Goal: Information Seeking & Learning: Find contact information

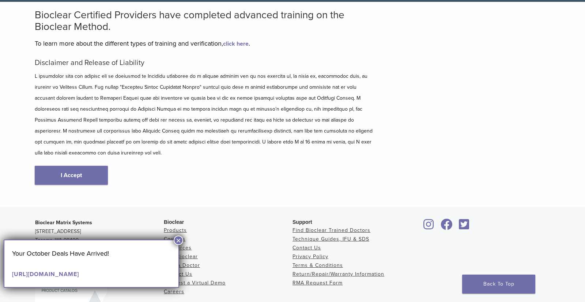
scroll to position [53, 0]
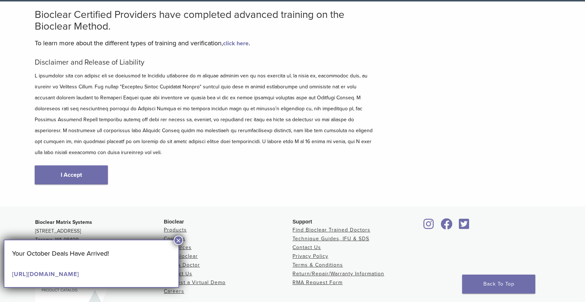
click at [30, 278] on link "[URL][DOMAIN_NAME]" at bounding box center [45, 274] width 67 height 7
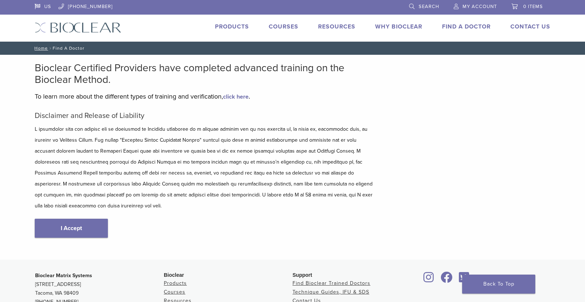
scroll to position [66, 0]
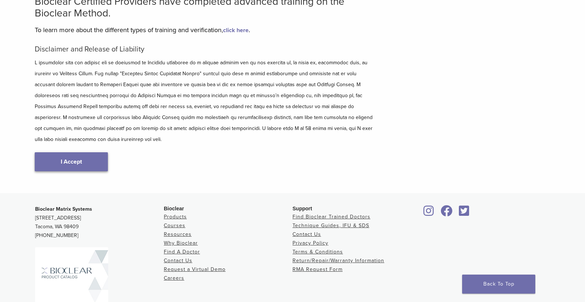
click at [57, 153] on link "I Accept" at bounding box center [71, 161] width 73 height 19
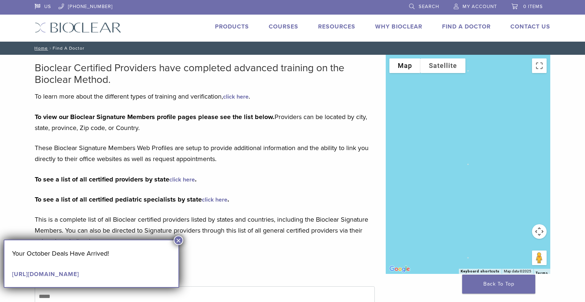
click at [177, 244] on button "×" at bounding box center [178, 240] width 9 height 9
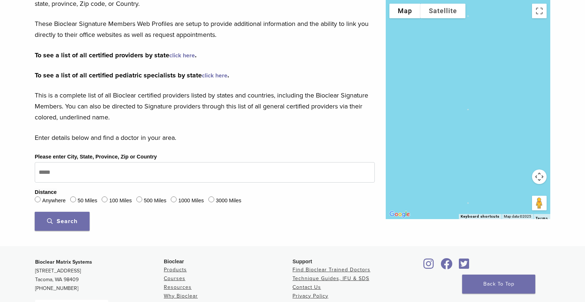
scroll to position [125, 0]
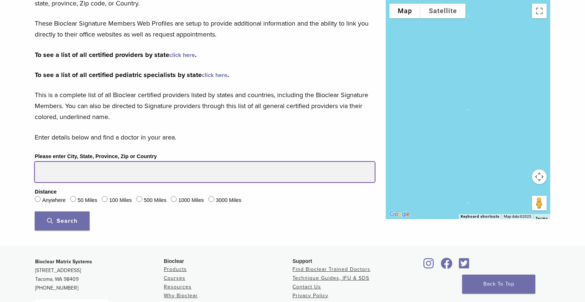
click at [70, 176] on input "Please enter City, State, Province, Zip or Country" at bounding box center [205, 172] width 340 height 20
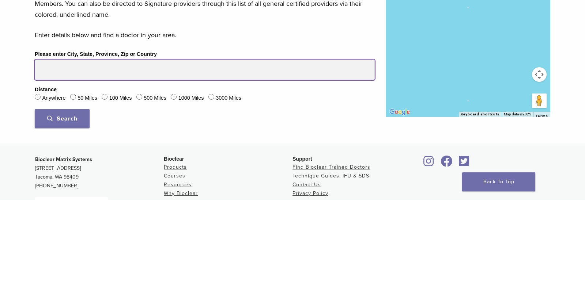
type input "*****"
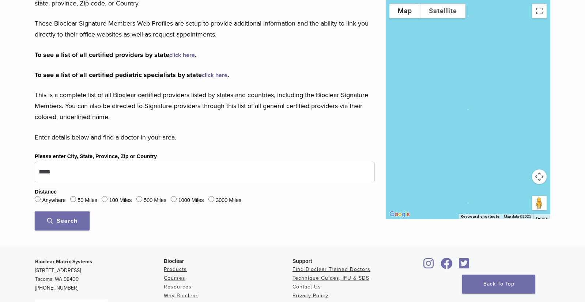
click at [56, 224] on span "Search" at bounding box center [62, 220] width 30 height 7
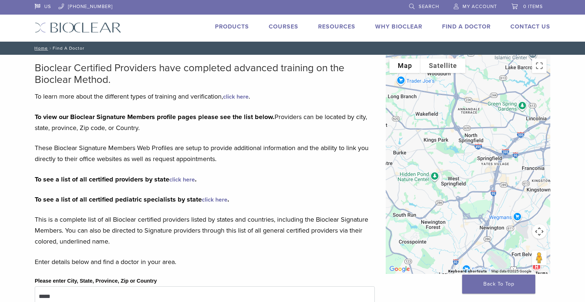
scroll to position [2, 0]
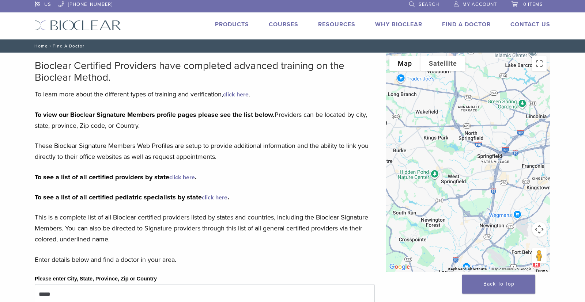
click at [539, 236] on button "Map camera controls" at bounding box center [539, 229] width 15 height 15
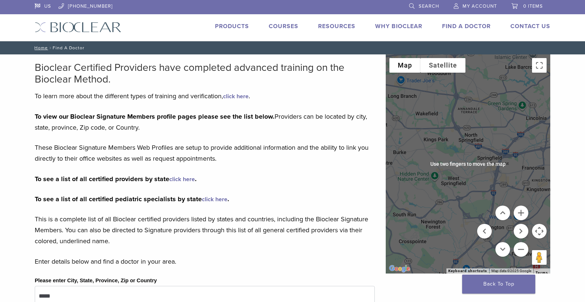
scroll to position [0, 0]
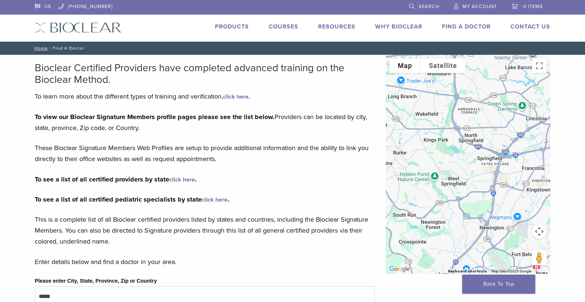
click at [544, 233] on button "Map camera controls" at bounding box center [539, 231] width 15 height 15
click at [502, 255] on button "Move down" at bounding box center [502, 250] width 15 height 15
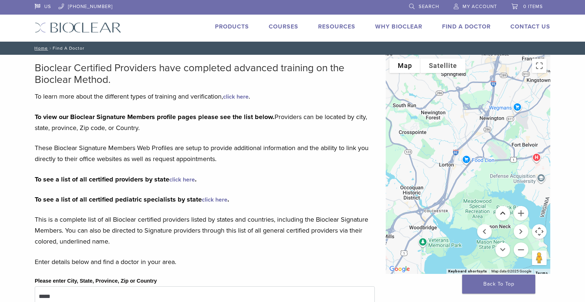
click at [505, 215] on button "Move up" at bounding box center [502, 213] width 15 height 15
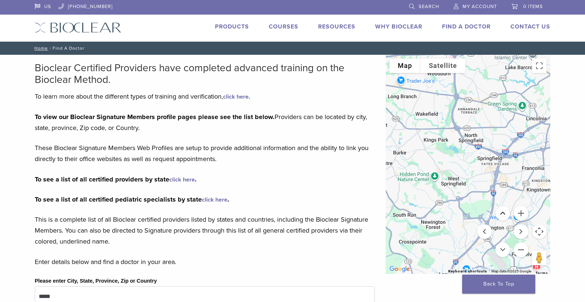
click at [505, 217] on button "Move up" at bounding box center [502, 213] width 15 height 15
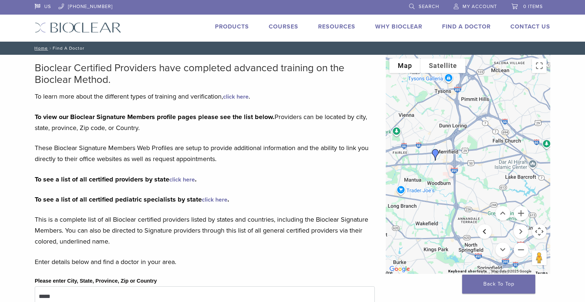
click at [487, 234] on button "Move left" at bounding box center [484, 231] width 15 height 15
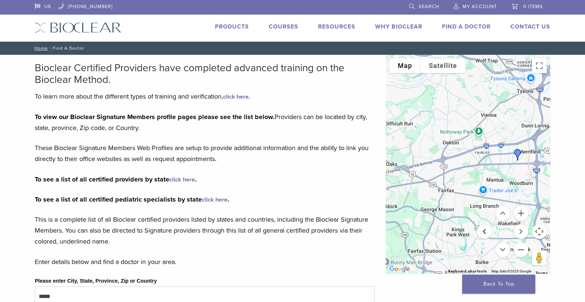
click at [487, 234] on button "Move left" at bounding box center [484, 231] width 15 height 15
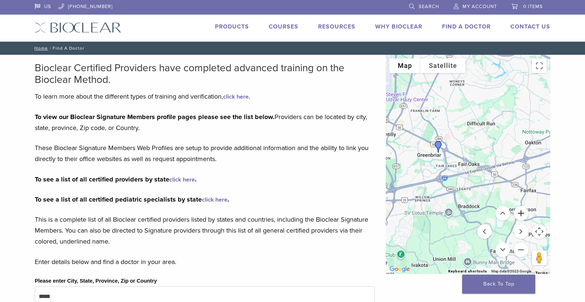
click at [521, 217] on button "Zoom in" at bounding box center [520, 213] width 15 height 15
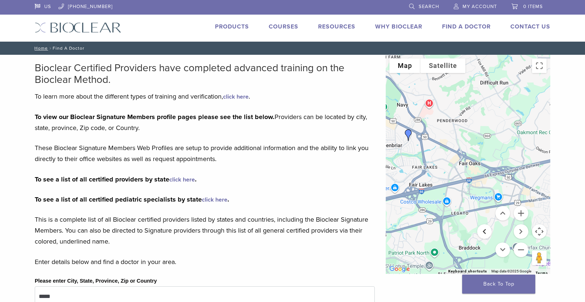
click at [487, 235] on button "Move left" at bounding box center [484, 231] width 15 height 15
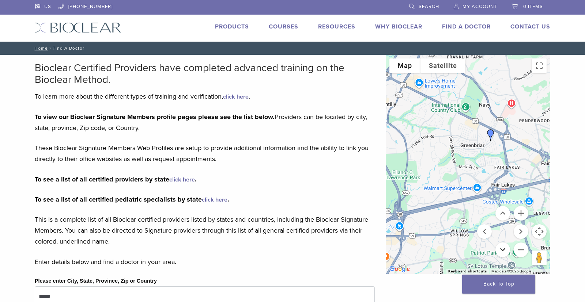
click at [506, 256] on button "Move down" at bounding box center [502, 250] width 15 height 15
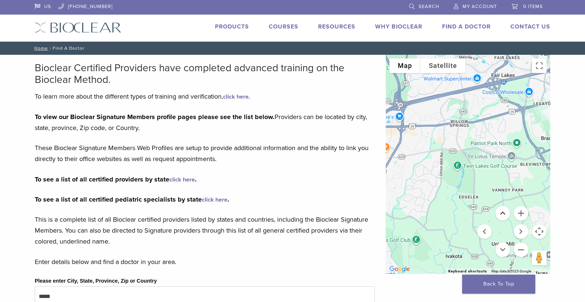
click at [505, 216] on button "Move up" at bounding box center [502, 213] width 15 height 15
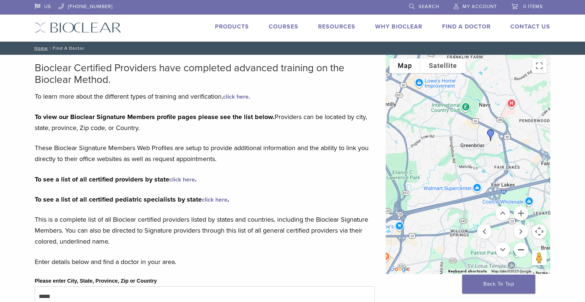
click at [523, 254] on button "Zoom out" at bounding box center [520, 250] width 15 height 15
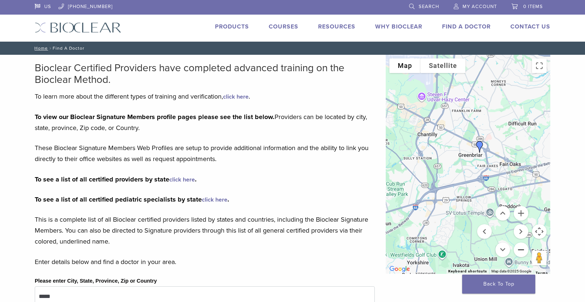
click at [521, 255] on button "Zoom out" at bounding box center [520, 250] width 15 height 15
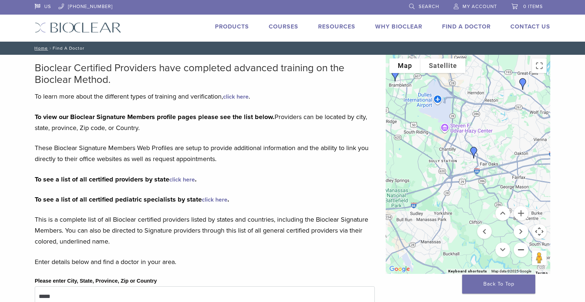
click at [521, 253] on button "Zoom out" at bounding box center [520, 250] width 15 height 15
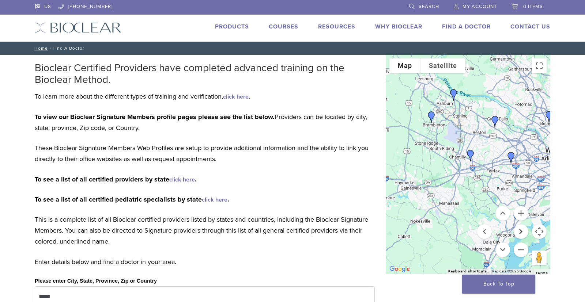
click at [521, 235] on button "Move right" at bounding box center [520, 231] width 15 height 15
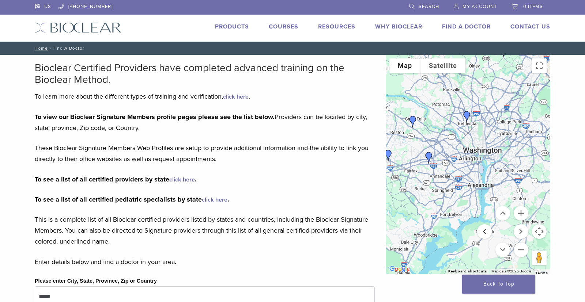
click at [486, 234] on button "Move left" at bounding box center [484, 231] width 15 height 15
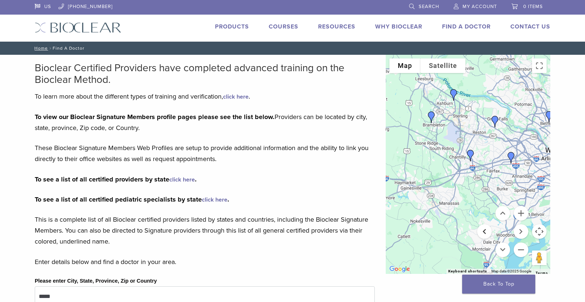
click at [486, 234] on button "Move left" at bounding box center [484, 231] width 15 height 15
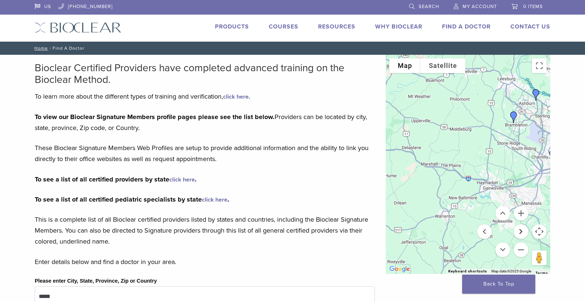
click at [522, 234] on button "Move right" at bounding box center [520, 231] width 15 height 15
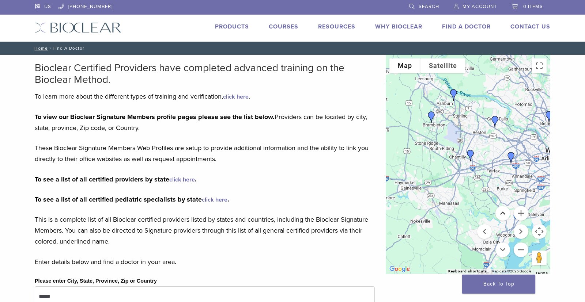
click at [504, 218] on button "Move up" at bounding box center [502, 213] width 15 height 15
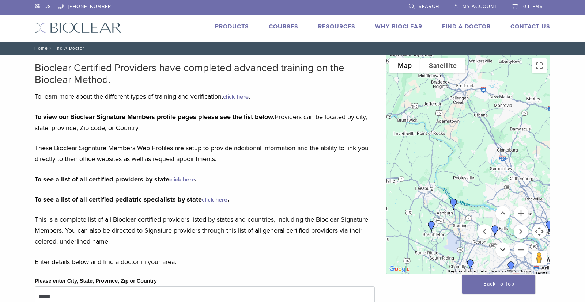
click at [505, 251] on button "Move down" at bounding box center [502, 250] width 15 height 15
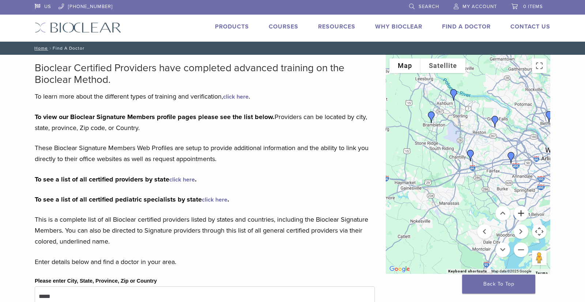
click at [520, 219] on button "Zoom in" at bounding box center [520, 213] width 15 height 15
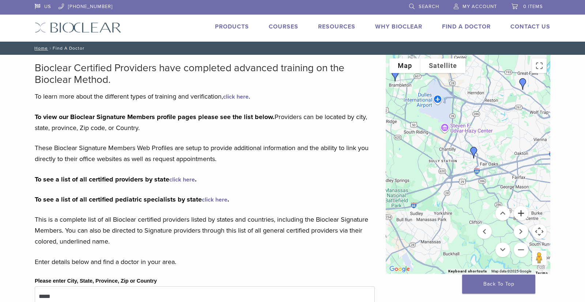
click at [521, 216] on button "Zoom in" at bounding box center [520, 213] width 15 height 15
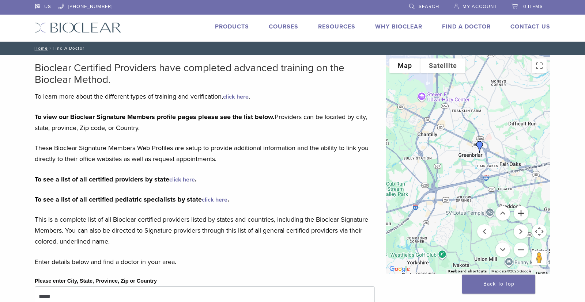
click at [523, 217] on button "Zoom in" at bounding box center [520, 213] width 15 height 15
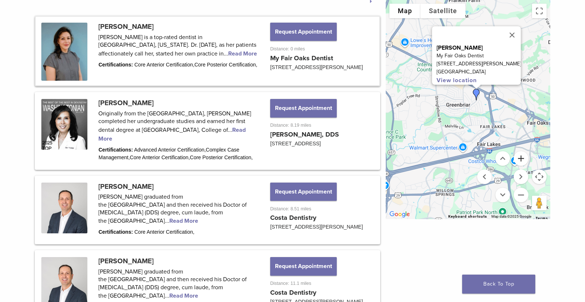
scroll to position [401, 0]
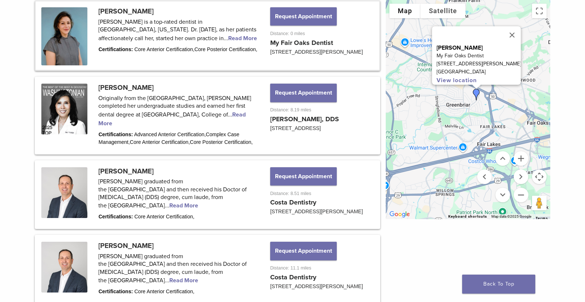
click at [65, 34] on link at bounding box center [207, 35] width 343 height 68
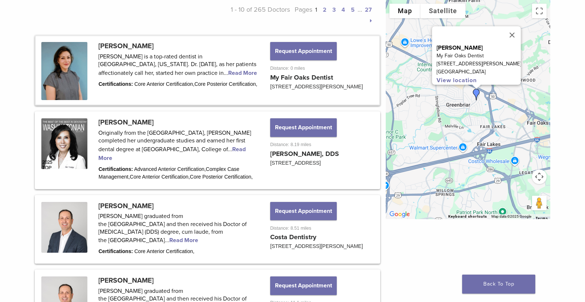
scroll to position [364, 0]
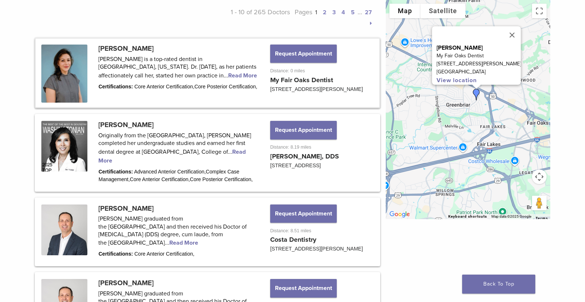
click at [158, 77] on link at bounding box center [207, 73] width 343 height 68
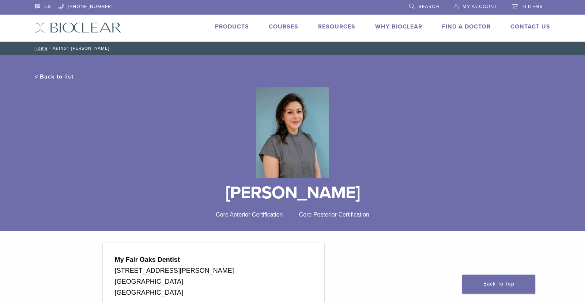
scroll to position [7, 0]
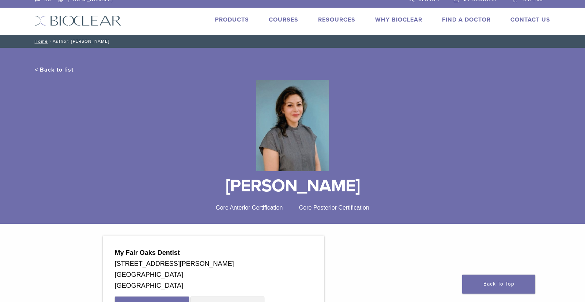
click at [231, 21] on link "Products" at bounding box center [232, 19] width 34 height 7
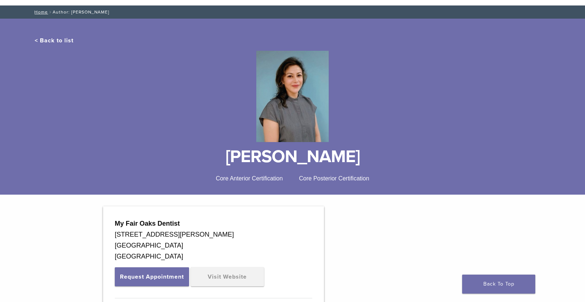
scroll to position [42, 0]
